Goal: Information Seeking & Learning: Learn about a topic

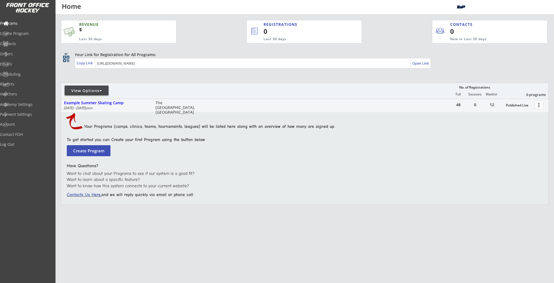
click at [91, 85] on div "View Options No. of Registrations Full Sessions Waitlist 0 programs" at bounding box center [305, 91] width 488 height 16
click at [88, 89] on div "View Options" at bounding box center [87, 90] width 44 height 5
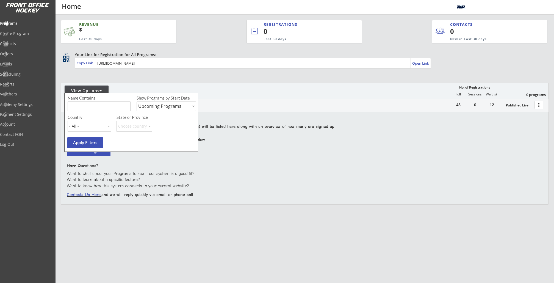
click at [147, 110] on select "Upcoming Programs Past Programs Specific Date Range" at bounding box center [166, 106] width 59 height 10
select select ""Past Programs""
click at [137, 101] on select "Upcoming Programs Past Programs Specific Date Range" at bounding box center [166, 106] width 59 height 10
click at [96, 141] on button "Apply Filters" at bounding box center [85, 142] width 36 height 11
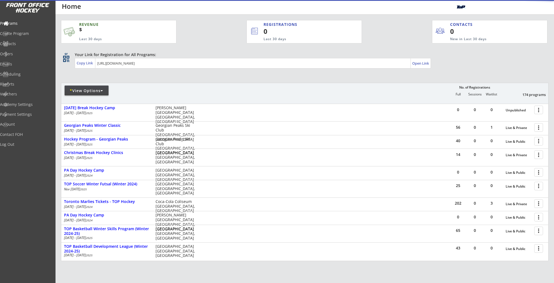
click at [131, 83] on div "* View Options No. of Registrations Full Sessions Waitlist 174 programs" at bounding box center [305, 93] width 488 height 21
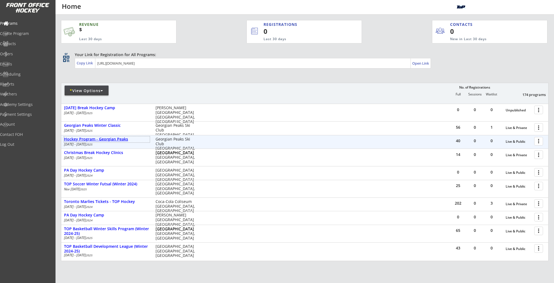
click at [98, 137] on div "Hockey Program - Georgian Peaks" at bounding box center [107, 139] width 86 height 5
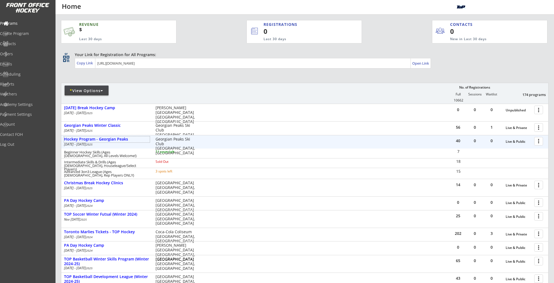
click at [539, 140] on div at bounding box center [540, 141] width 10 height 10
click at [427, 156] on div "Beginner Hockey Skills (Ages [DEMOGRAPHIC_DATA], All Levels Welcome!) 11 spots …" at bounding box center [304, 153] width 487 height 10
click at [120, 141] on div "Hockey Program - Georgian Peaks" at bounding box center [107, 139] width 86 height 5
